Goal: Find specific page/section: Find specific page/section

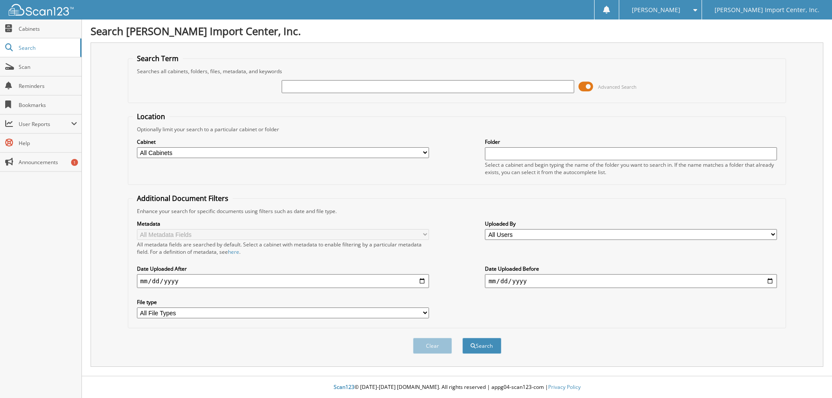
click at [304, 83] on input "text" at bounding box center [428, 86] width 292 height 13
type input "2557559"
click at [462, 338] on button "Search" at bounding box center [481, 346] width 39 height 16
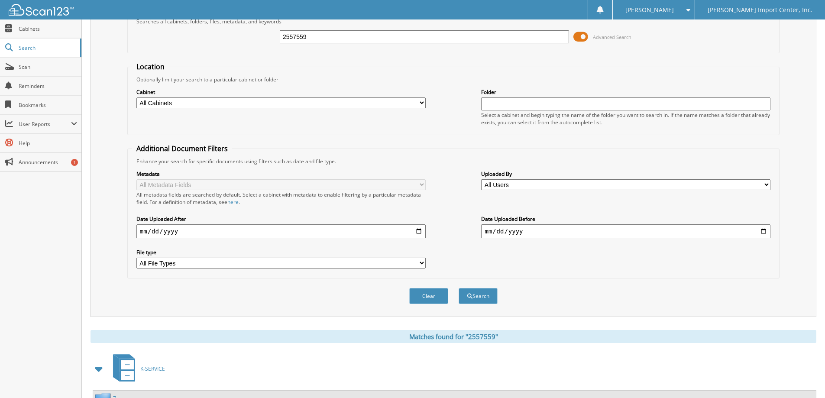
scroll to position [120, 0]
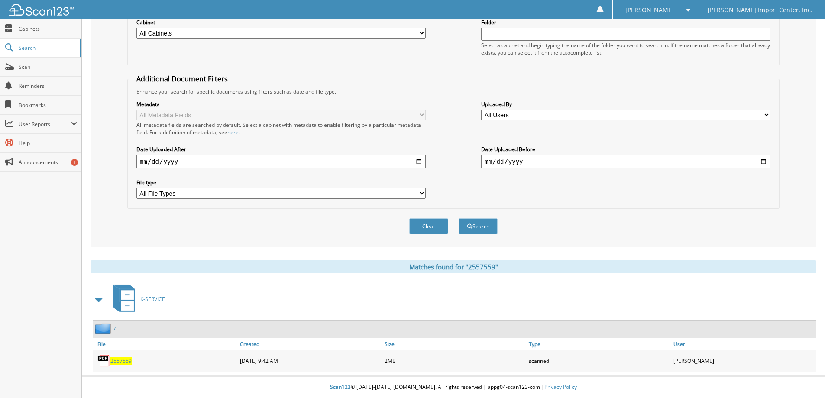
click at [127, 359] on span "2557559" at bounding box center [120, 360] width 21 height 7
